Goal: Task Accomplishment & Management: Use online tool/utility

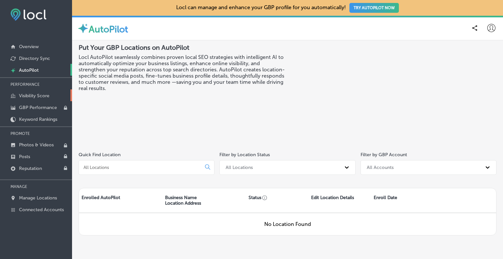
click at [38, 96] on p "Visibility Score" at bounding box center [34, 96] width 30 height 6
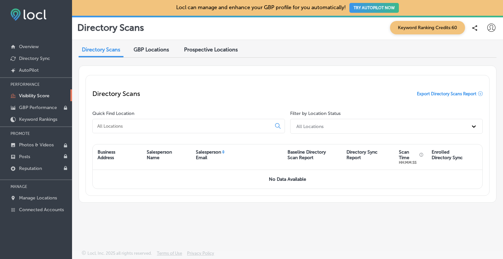
click at [212, 48] on span "Prospective Locations" at bounding box center [211, 50] width 54 height 6
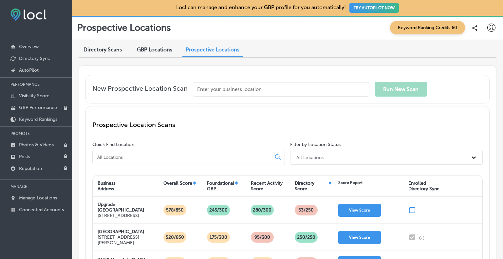
click at [242, 89] on input "text" at bounding box center [281, 89] width 177 height 14
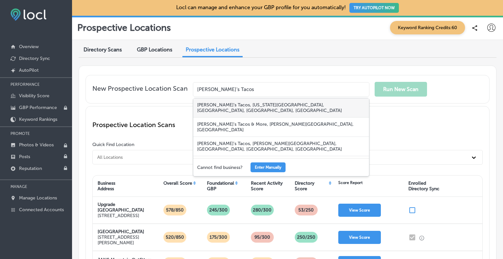
click at [257, 102] on div "[PERSON_NAME]’s Tacos, [US_STATE][GEOGRAPHIC_DATA], [GEOGRAPHIC_DATA], [GEOGRAP…" at bounding box center [281, 107] width 176 height 19
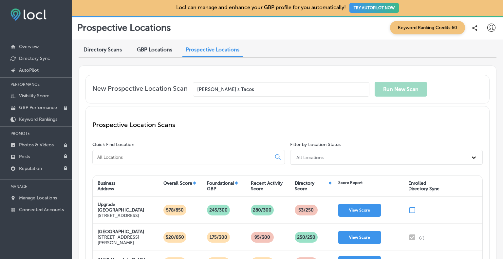
type input "[PERSON_NAME]’s Tacos, [US_STATE][GEOGRAPHIC_DATA], [GEOGRAPHIC_DATA], [GEOGRAP…"
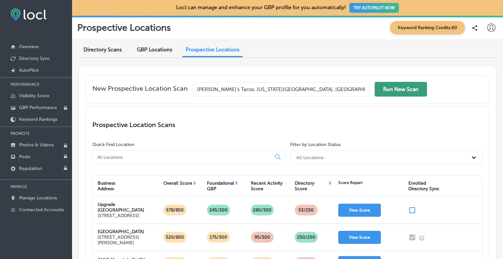
click at [415, 91] on button "Run New Scan" at bounding box center [401, 89] width 52 height 15
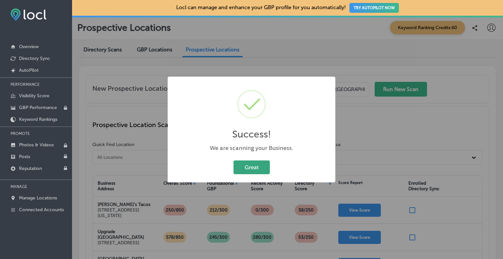
click at [254, 164] on button "Great" at bounding box center [252, 167] width 36 height 13
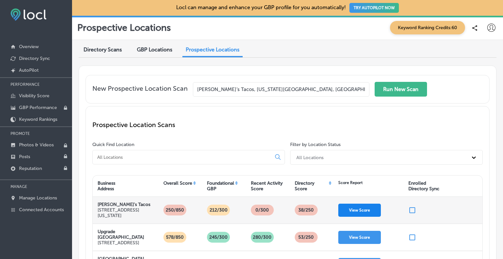
click at [353, 210] on button "View Score" at bounding box center [359, 210] width 43 height 13
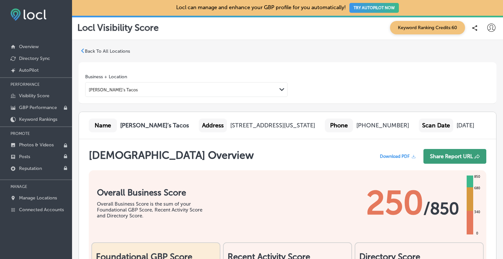
click at [443, 164] on button "Share Report URL" at bounding box center [455, 156] width 63 height 15
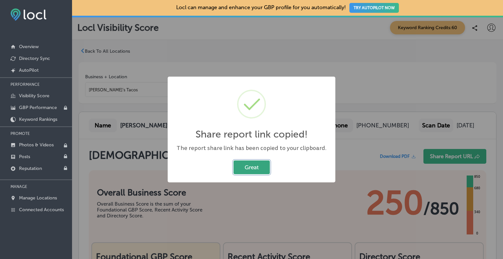
click at [253, 169] on button "Great" at bounding box center [252, 167] width 36 height 13
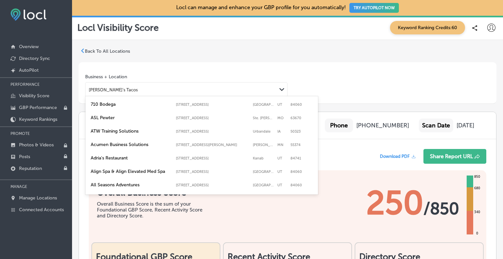
click at [113, 91] on div "[PERSON_NAME]’s Tacos" at bounding box center [181, 89] width 191 height 9
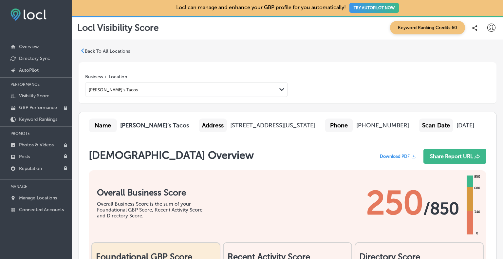
click at [114, 89] on div "[PERSON_NAME]’s Tacos" at bounding box center [181, 89] width 191 height 9
click at [33, 95] on p "Visibility Score" at bounding box center [34, 96] width 30 height 6
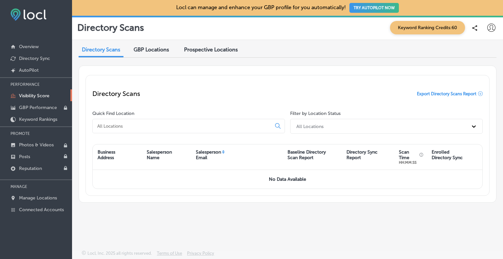
click at [217, 51] on span "Prospective Locations" at bounding box center [211, 50] width 54 height 6
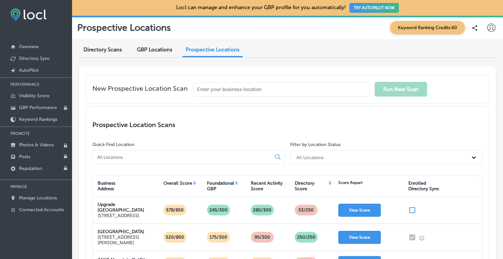
click at [219, 86] on input "text" at bounding box center [281, 89] width 177 height 14
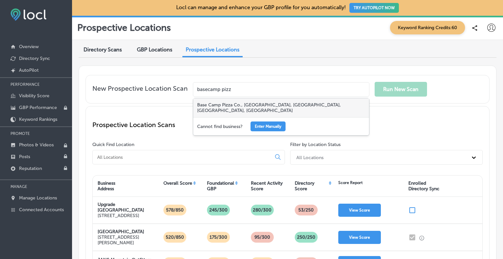
click at [263, 106] on div "Base Camp Pizza Co., [GEOGRAPHIC_DATA], [GEOGRAPHIC_DATA], [GEOGRAPHIC_DATA], […" at bounding box center [281, 107] width 176 height 19
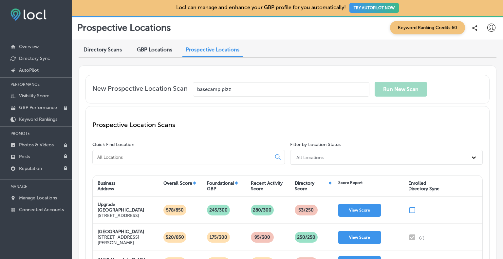
type input "Base Camp Pizza Co., [GEOGRAPHIC_DATA], [GEOGRAPHIC_DATA], [GEOGRAPHIC_DATA], […"
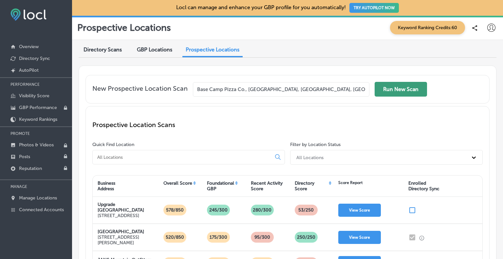
click at [389, 91] on button "Run New Scan" at bounding box center [401, 89] width 52 height 15
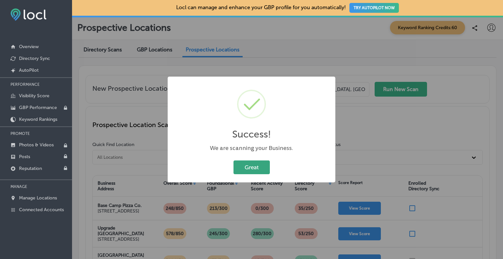
click at [257, 169] on button "Great" at bounding box center [252, 167] width 36 height 13
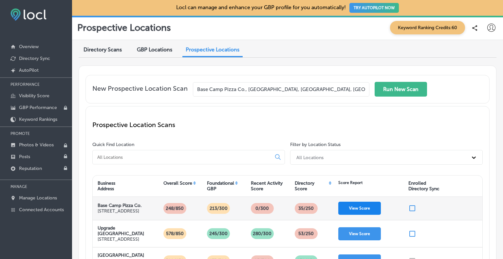
click at [357, 209] on button "View Score" at bounding box center [359, 208] width 43 height 13
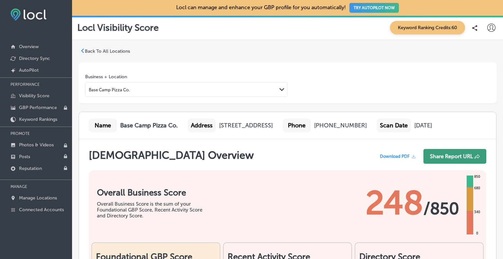
click at [448, 164] on button "Share Report URL" at bounding box center [455, 156] width 63 height 15
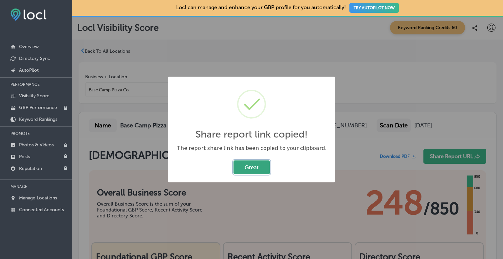
click at [244, 165] on button "Great" at bounding box center [252, 167] width 36 height 13
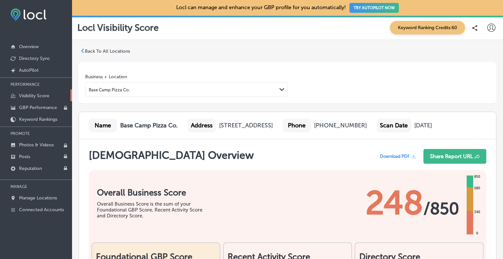
click at [24, 95] on p "Visibility Score" at bounding box center [34, 96] width 30 height 6
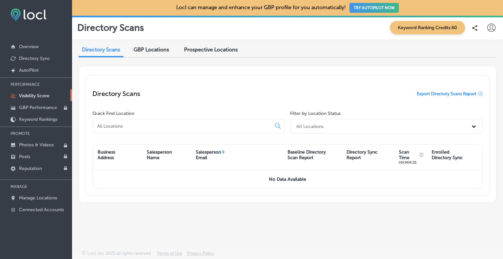
click at [203, 44] on div "Prospective Locations" at bounding box center [211, 50] width 64 height 14
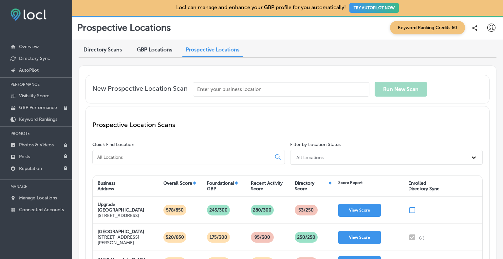
click at [207, 87] on input "text" at bounding box center [281, 89] width 177 height 14
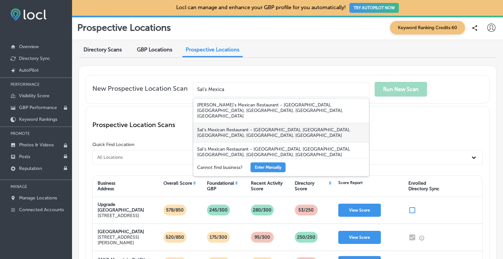
click at [277, 123] on div "Sal's Mexican Restaurant - [GEOGRAPHIC_DATA], [GEOGRAPHIC_DATA], [GEOGRAPHIC_DA…" at bounding box center [281, 132] width 176 height 19
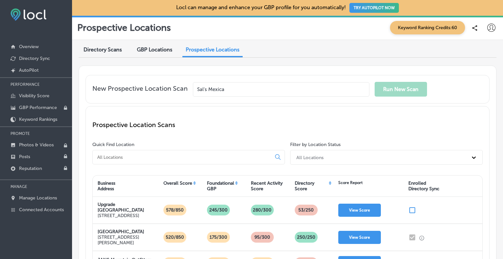
type input "Sal's Mexican Restaurant - [GEOGRAPHIC_DATA], [GEOGRAPHIC_DATA], [GEOGRAPHIC_DA…"
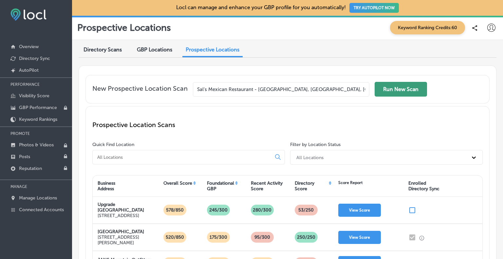
click at [392, 89] on button "Run New Scan" at bounding box center [401, 89] width 52 height 15
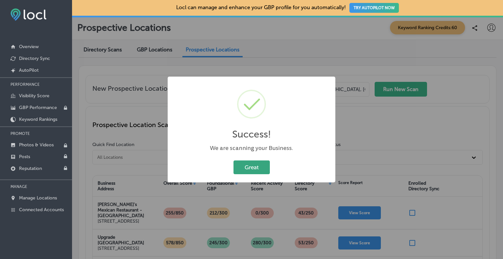
click at [252, 166] on button "Great" at bounding box center [252, 167] width 36 height 13
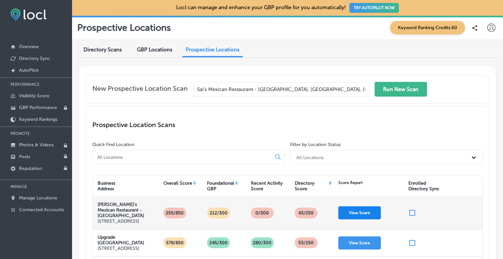
click at [364, 209] on button "View Score" at bounding box center [359, 212] width 43 height 13
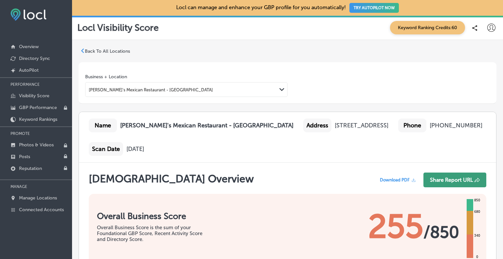
click at [434, 183] on button "Share Report URL" at bounding box center [455, 180] width 63 height 15
